Goal: Information Seeking & Learning: Learn about a topic

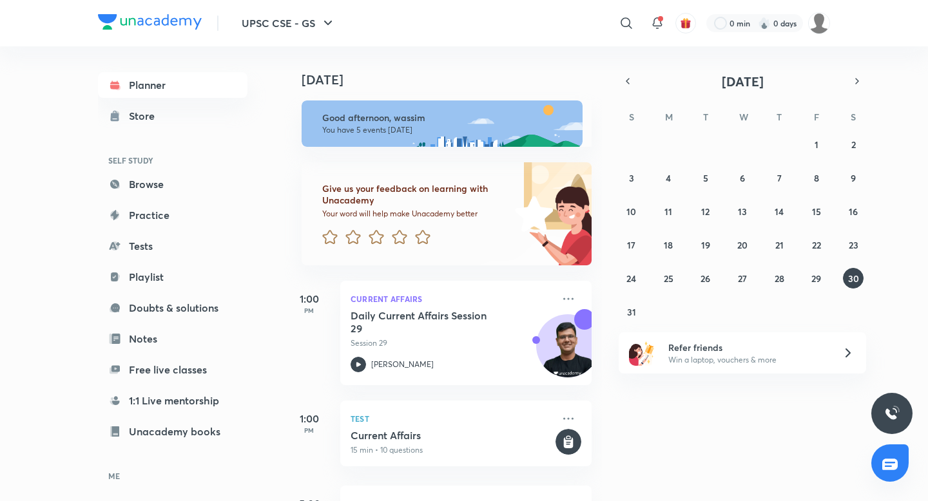
scroll to position [304, 0]
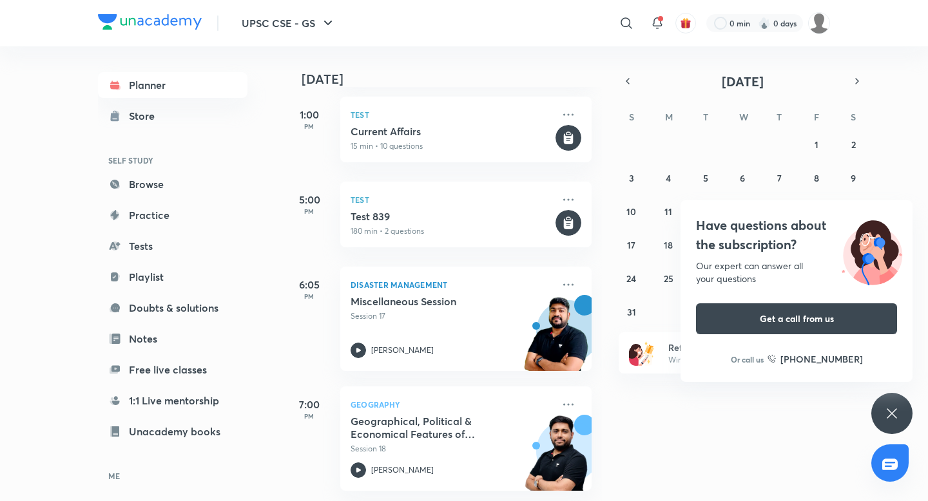
click at [896, 410] on icon at bounding box center [891, 413] width 15 height 15
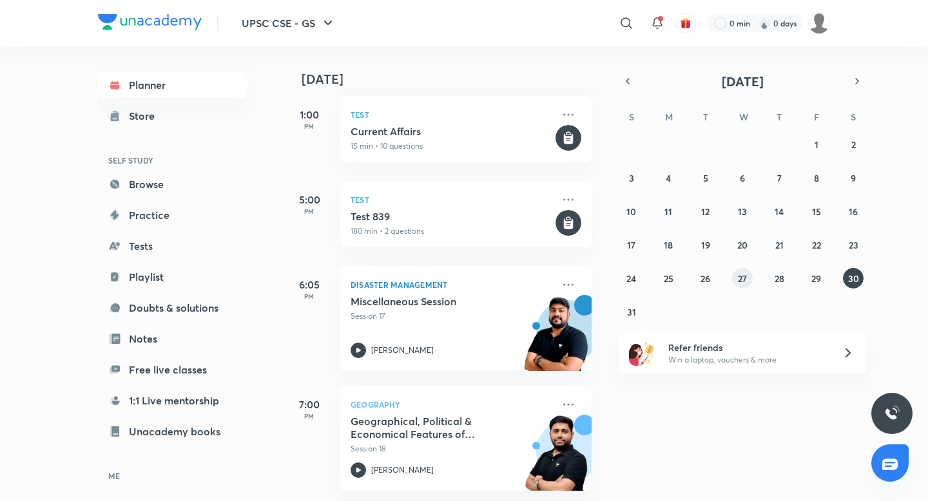
click at [736, 274] on button "27" at bounding box center [742, 278] width 21 height 21
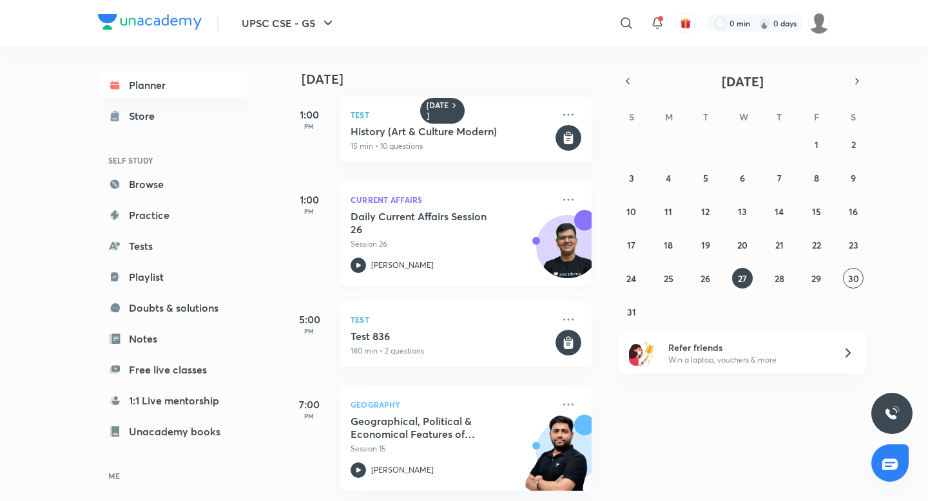
scroll to position [0, 0]
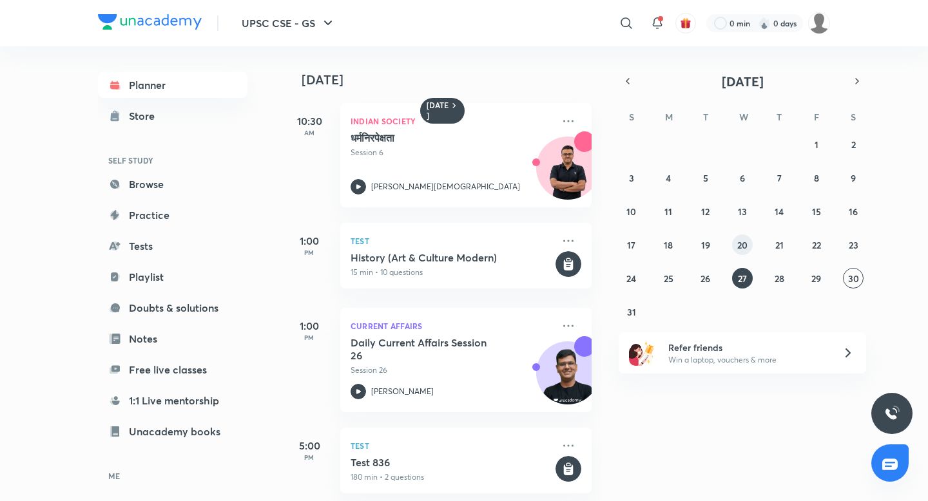
click at [738, 236] on button "20" at bounding box center [742, 244] width 21 height 21
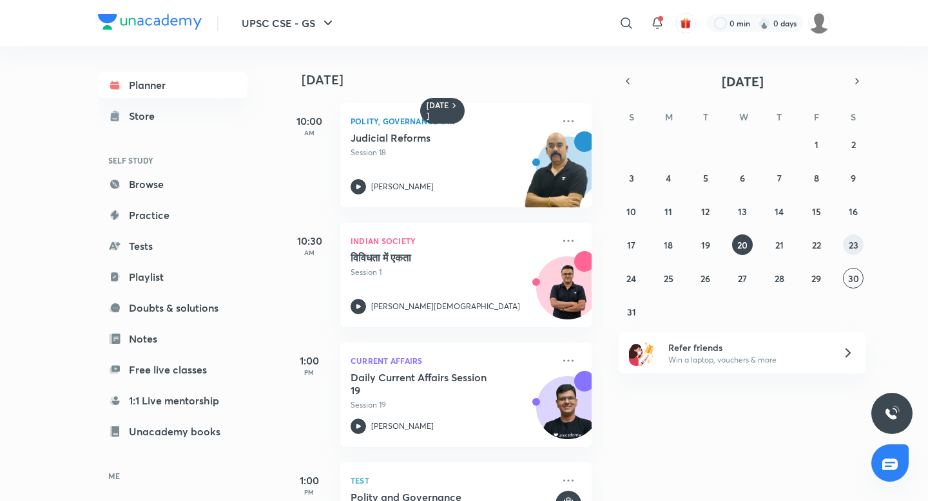
click at [843, 239] on div "27 28 29 30 31 1 2 3 4 5 6 7 8 9 10 11 12 13 14 15 16 17 18 19 20 21 22 23 24 2…" at bounding box center [741, 228] width 247 height 188
click at [850, 242] on abbr "23" at bounding box center [853, 245] width 10 height 12
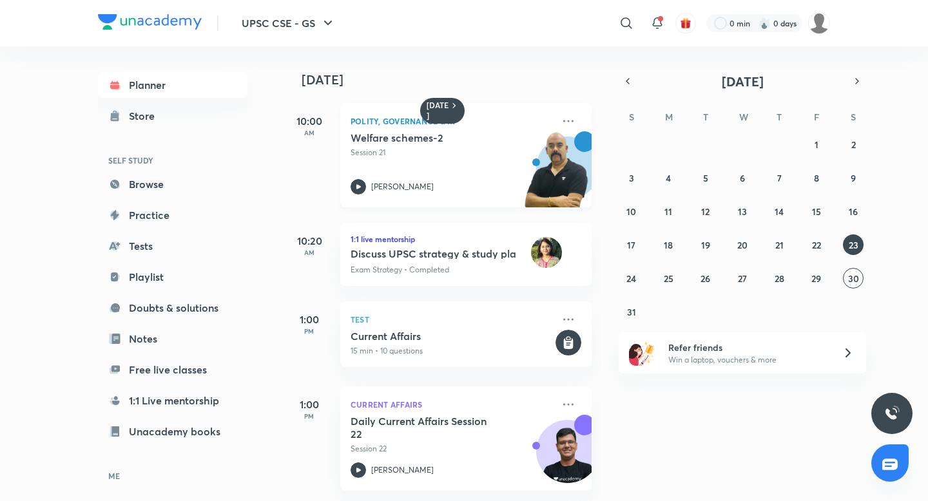
click at [392, 141] on h5 "Welfare schemes-2" at bounding box center [430, 137] width 160 height 13
click at [813, 241] on abbr "22" at bounding box center [816, 245] width 9 height 12
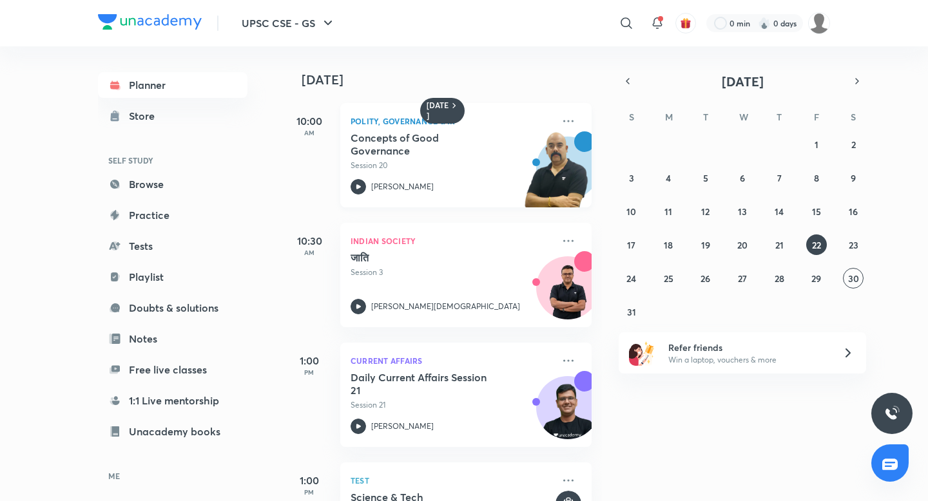
click at [407, 151] on h5 "Concepts of Good Governance" at bounding box center [430, 144] width 160 height 26
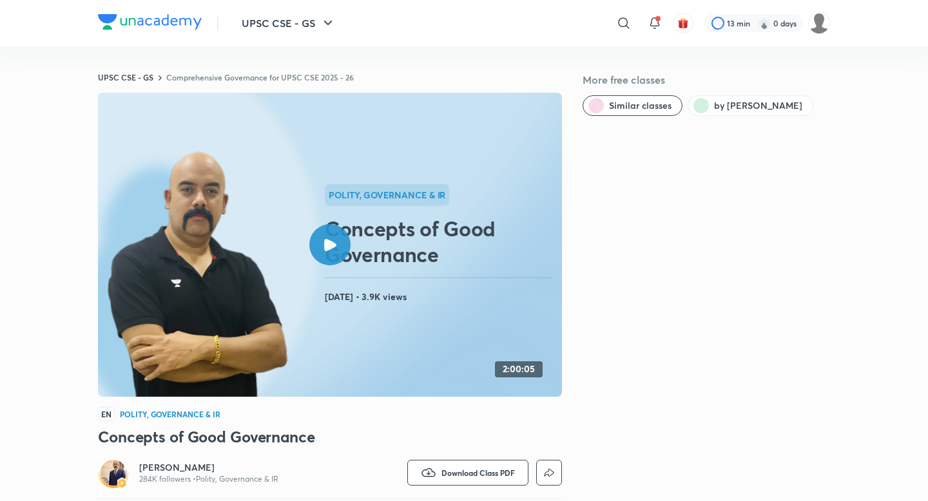
click at [332, 248] on icon at bounding box center [330, 245] width 12 height 12
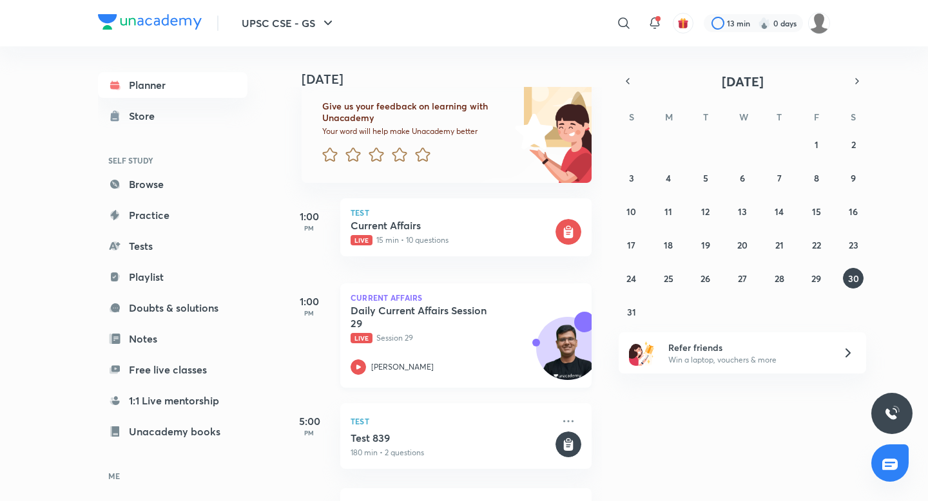
scroll to position [82, 0]
click at [387, 300] on p "Current Affairs" at bounding box center [465, 298] width 231 height 8
click at [388, 311] on h5 "Daily Current Affairs Session 29" at bounding box center [430, 318] width 160 height 26
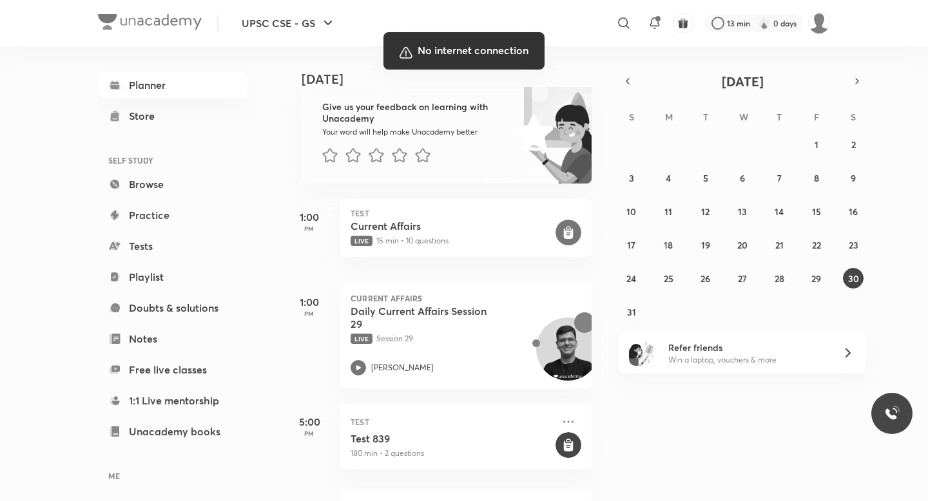
click at [582, 35] on div at bounding box center [464, 250] width 928 height 501
click at [620, 57] on div at bounding box center [464, 250] width 928 height 501
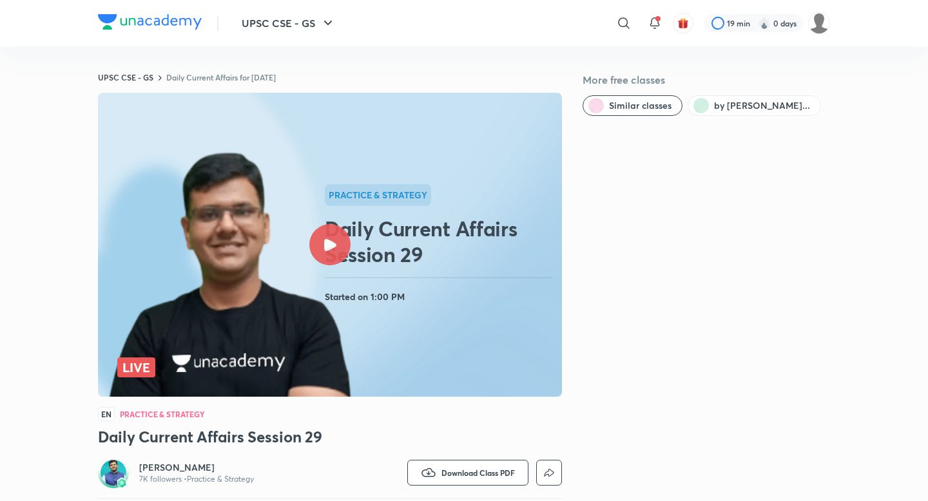
click at [786, 215] on div "More free classes Similar classes by [PERSON_NAME]..." at bounding box center [705, 312] width 247 height 481
drag, startPoint x: 728, startPoint y: 106, endPoint x: 723, endPoint y: 153, distance: 47.3
click at [723, 153] on div "More free classes Similar classes by Chandramouli Chou..." at bounding box center [705, 312] width 247 height 481
click at [674, 189] on div "More free classes Similar classes by Chandramouli Chou..." at bounding box center [705, 312] width 247 height 481
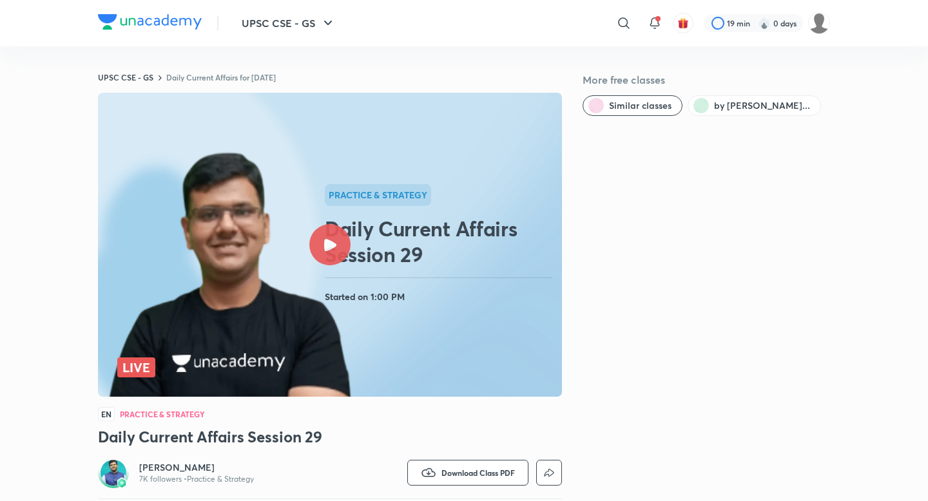
click at [337, 249] on div at bounding box center [329, 244] width 41 height 41
click at [334, 233] on div at bounding box center [329, 244] width 41 height 41
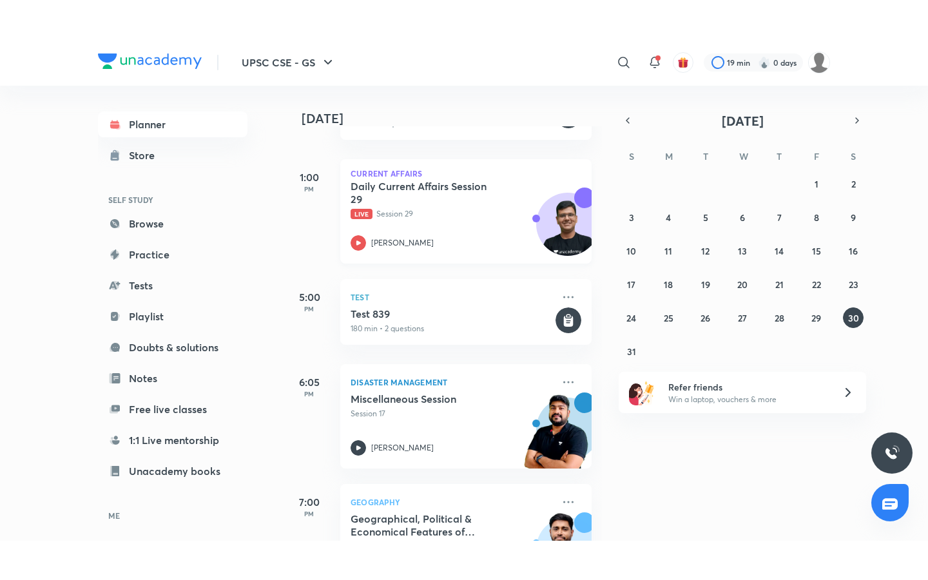
scroll to position [244, 0]
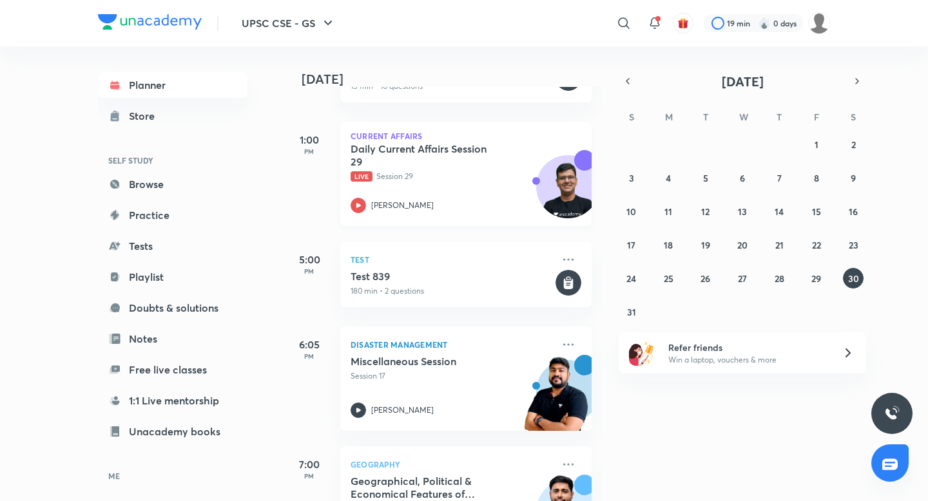
click at [421, 129] on div "Current Affairs Daily Current Affairs Session 29 Live Session 29 Chandramouli C…" at bounding box center [465, 174] width 251 height 104
click at [421, 149] on h5 "Daily Current Affairs Session 29" at bounding box center [430, 155] width 160 height 26
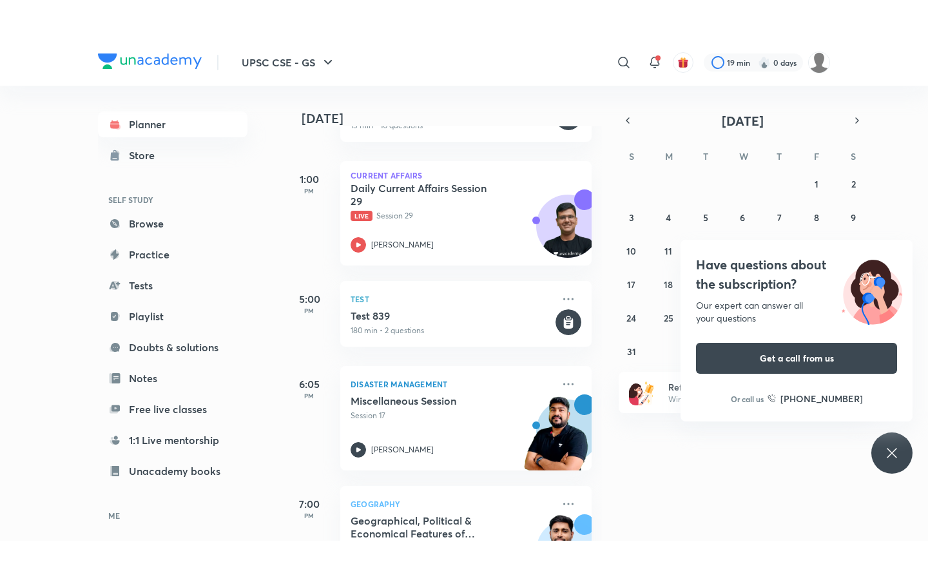
scroll to position [225, 0]
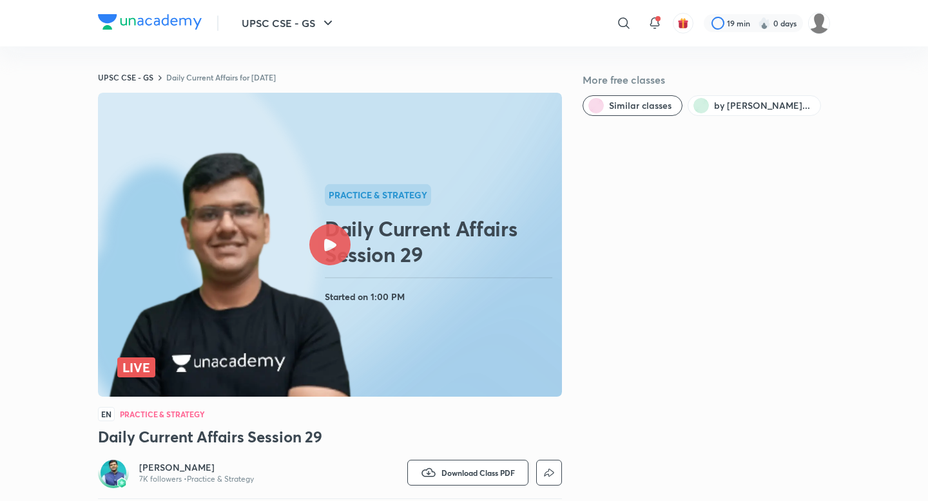
click at [324, 239] on icon at bounding box center [330, 245] width 12 height 12
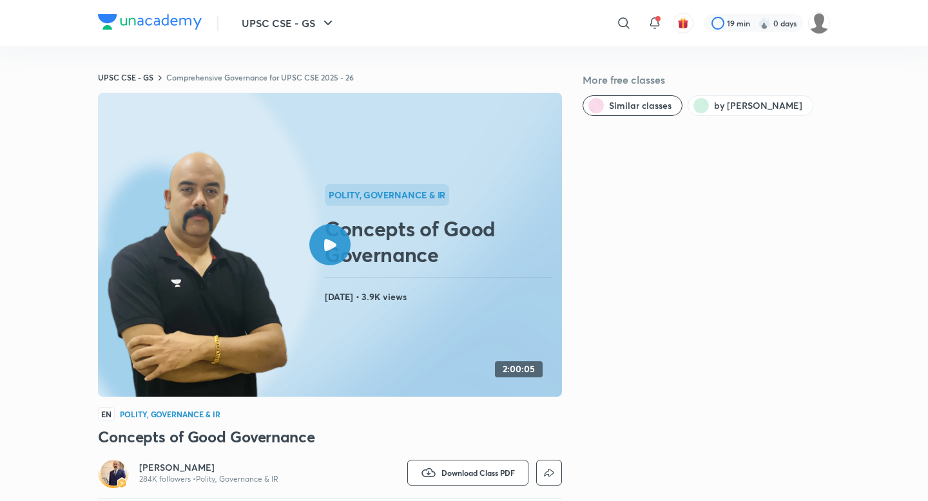
click at [320, 254] on div at bounding box center [329, 244] width 41 height 41
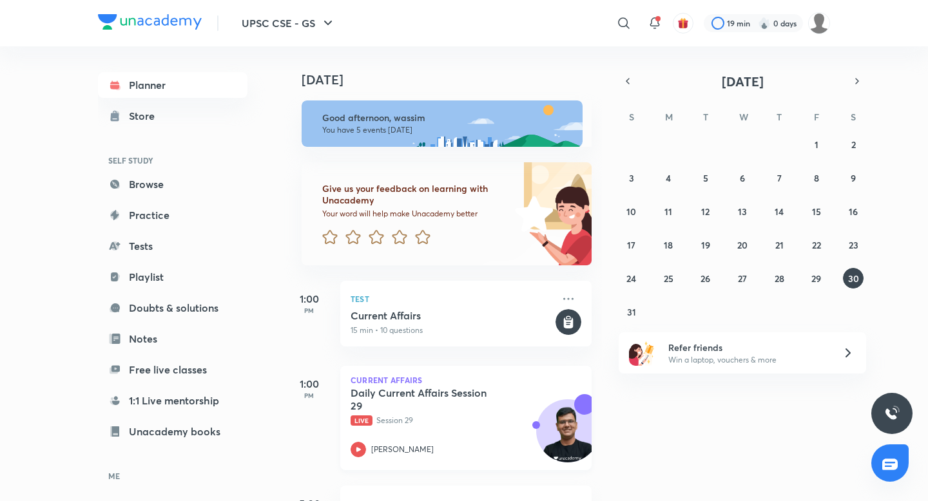
click at [417, 390] on h5 "Daily Current Affairs Session 29" at bounding box center [430, 400] width 160 height 26
